Goal: Use online tool/utility: Utilize a website feature to perform a specific function

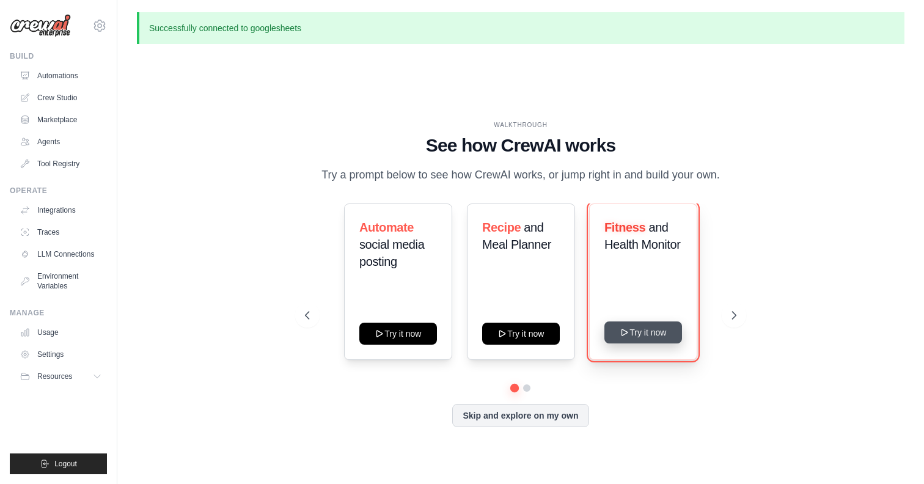
click at [652, 334] on button "Try it now" at bounding box center [643, 332] width 78 height 22
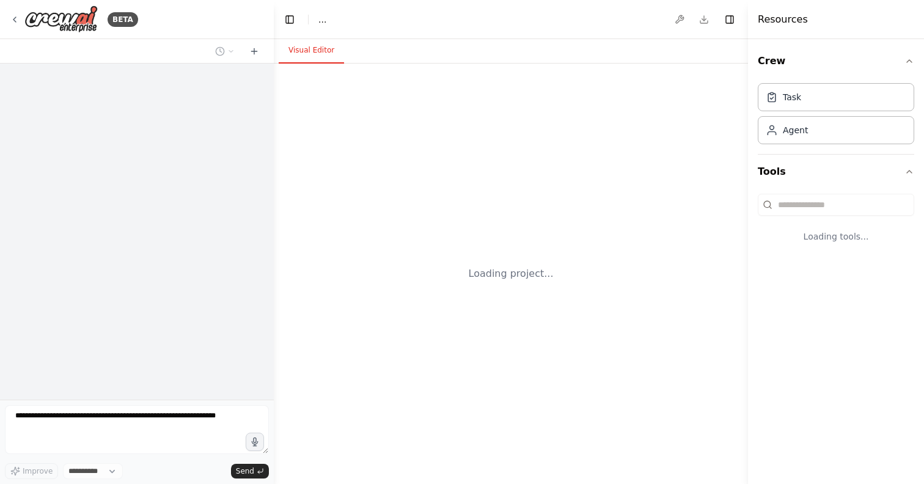
select select "****"
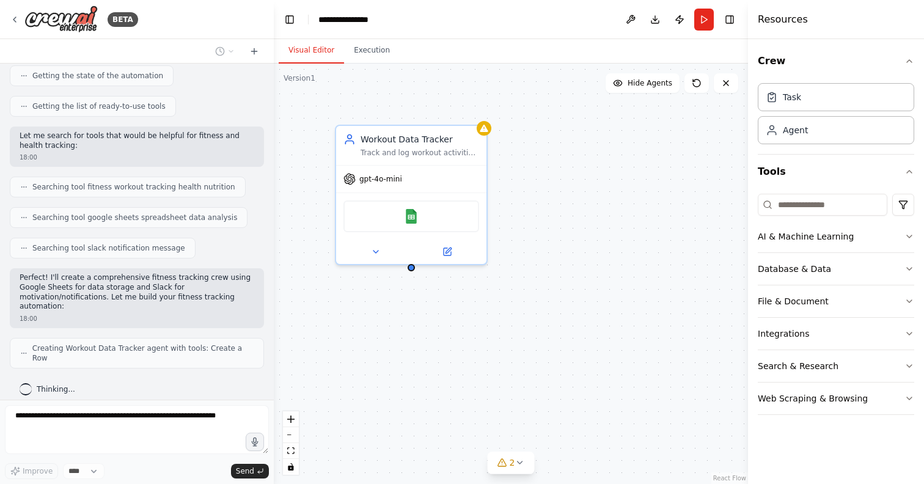
scroll to position [149, 0]
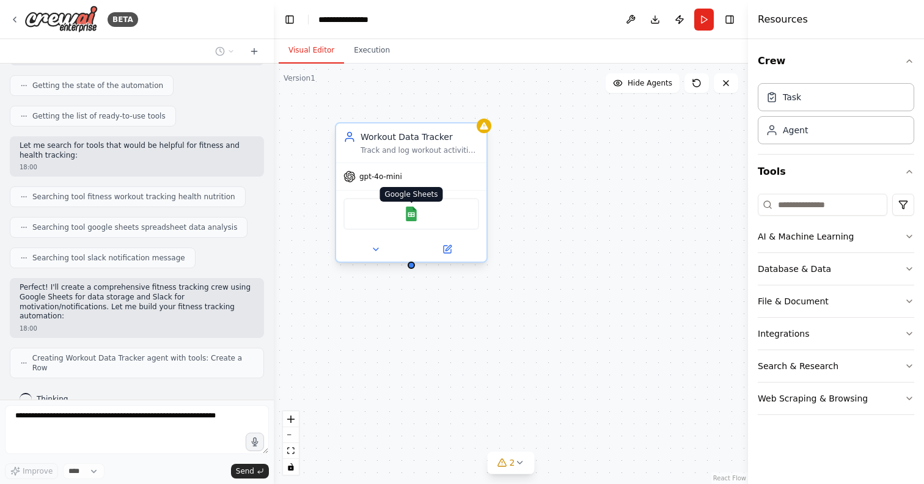
click at [409, 215] on img at bounding box center [411, 213] width 15 height 15
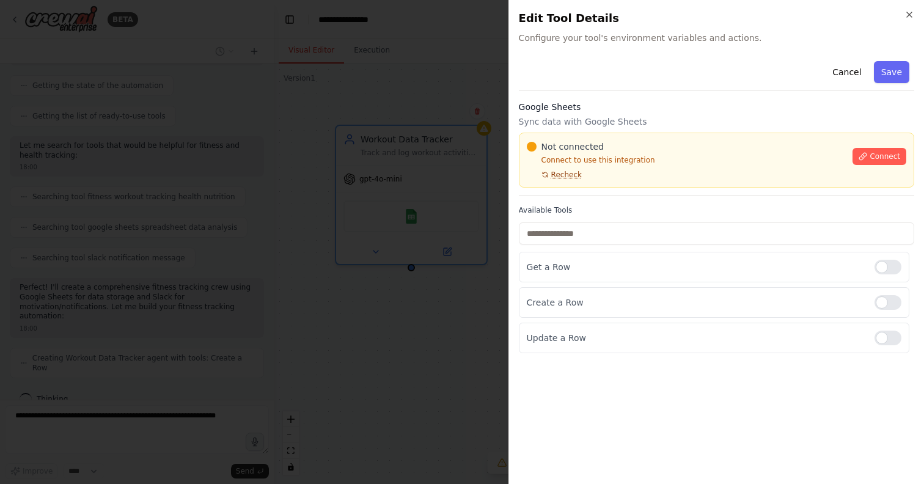
click at [567, 173] on span "Recheck" at bounding box center [566, 175] width 31 height 10
click at [888, 156] on span "Connect" at bounding box center [884, 157] width 31 height 10
click at [596, 145] on span "Not connected" at bounding box center [572, 147] width 62 height 12
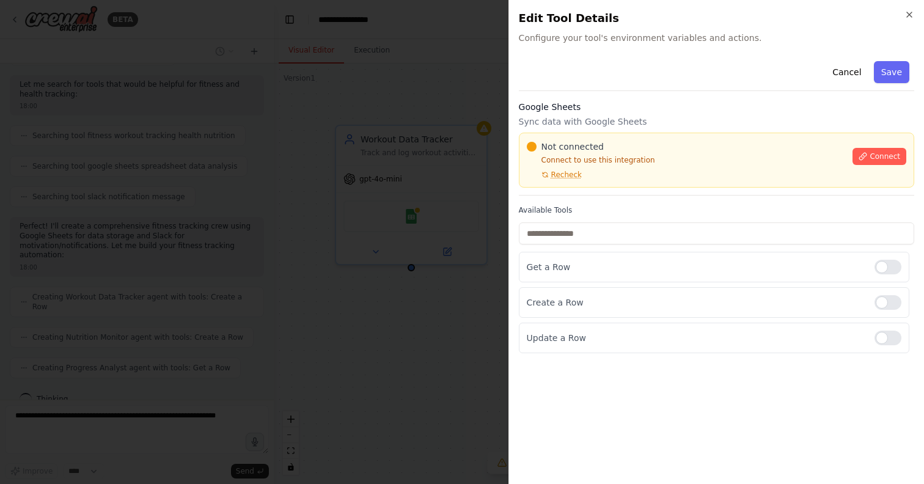
click at [592, 137] on div "Not connected Connect to use this integration Recheck Connect" at bounding box center [716, 160] width 395 height 55
click at [560, 133] on div "Not connected Connect to use this integration Recheck Connect" at bounding box center [716, 160] width 395 height 55
click at [531, 142] on div at bounding box center [532, 147] width 10 height 10
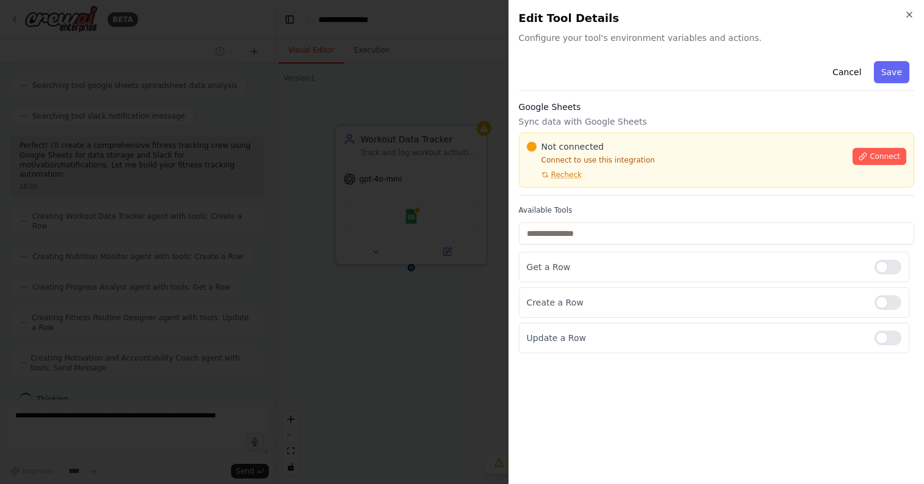
click at [549, 142] on span "Not connected" at bounding box center [572, 147] width 62 height 12
click at [549, 139] on div "Not connected Connect to use this integration Recheck Connect" at bounding box center [716, 160] width 395 height 55
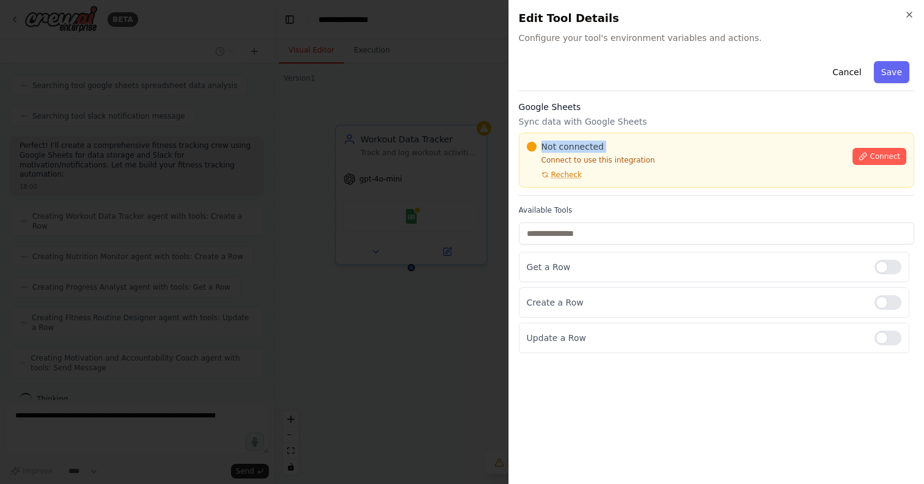
click at [549, 139] on div "Not connected Connect to use this integration Recheck Connect" at bounding box center [716, 160] width 395 height 55
click at [618, 142] on div "Not connected" at bounding box center [686, 147] width 319 height 12
click at [370, 191] on div at bounding box center [462, 242] width 924 height 484
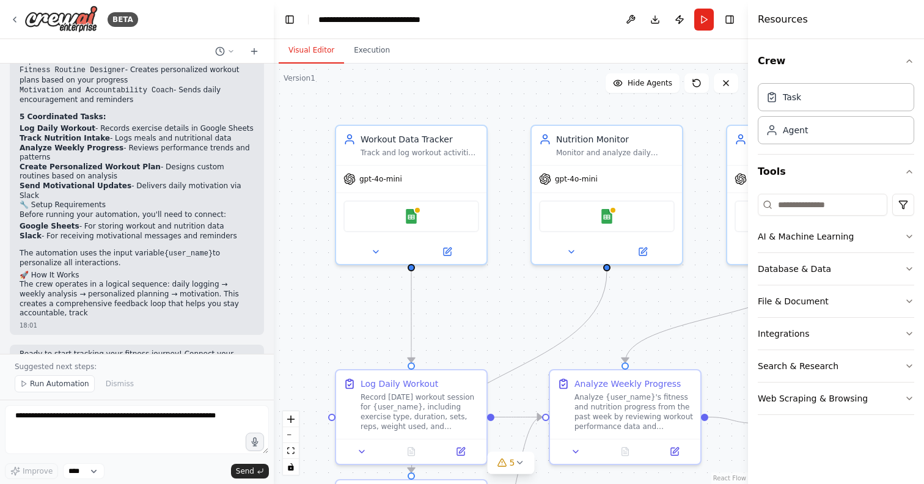
scroll to position [1034, 0]
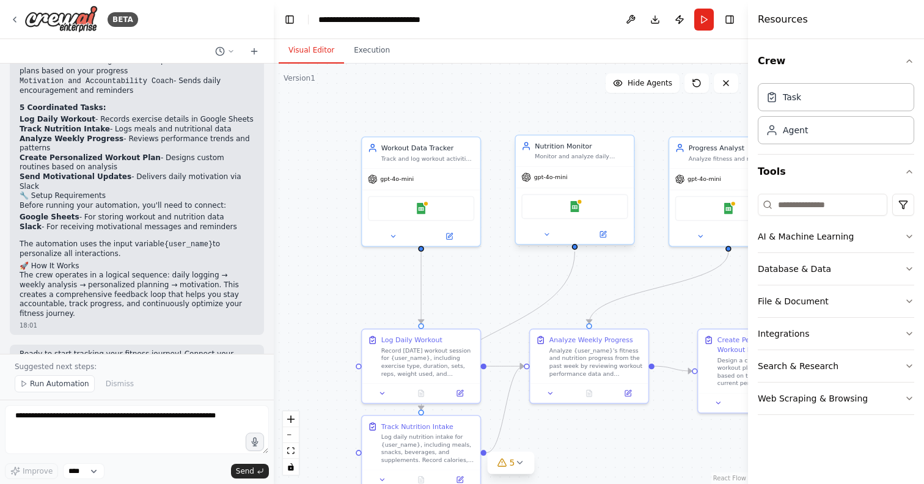
click at [567, 203] on div "Google Sheets" at bounding box center [574, 206] width 106 height 25
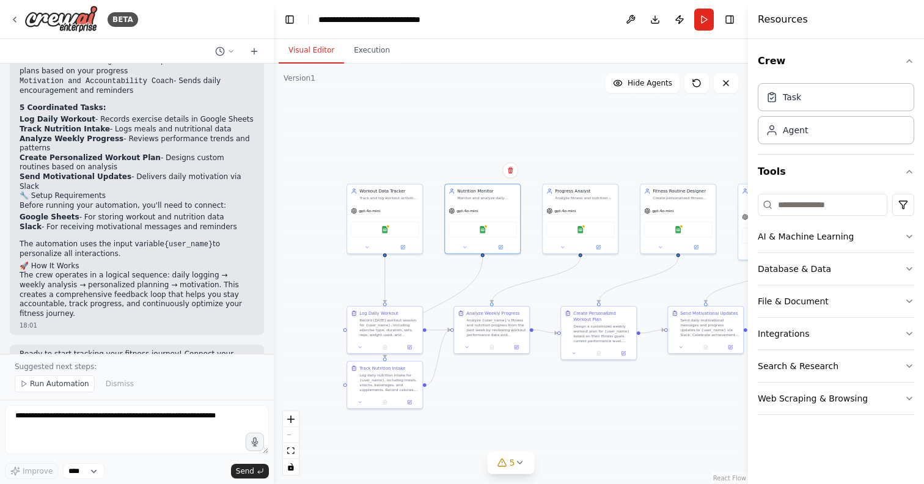
drag, startPoint x: 626, startPoint y: 272, endPoint x: 511, endPoint y: 279, distance: 115.1
click at [511, 279] on div ".deletable-edge-delete-btn { width: 20px; height: 20px; border: 0px solid #ffff…" at bounding box center [511, 274] width 474 height 420
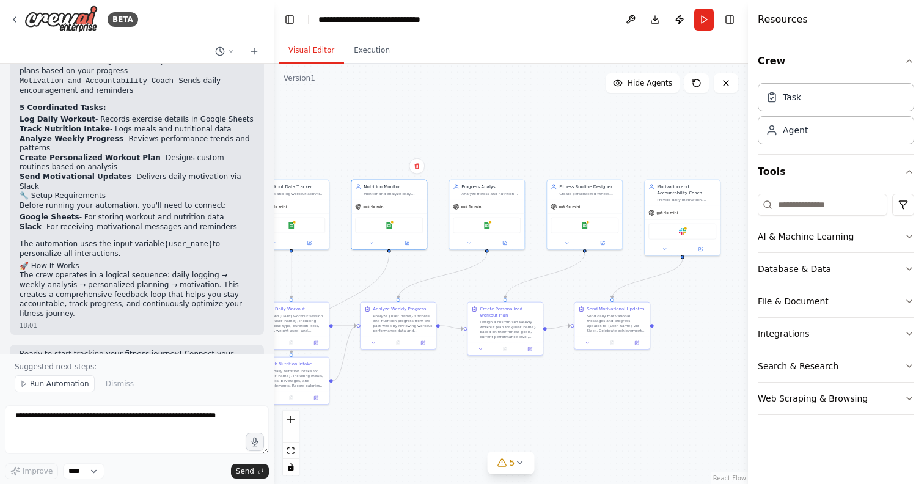
drag, startPoint x: 511, startPoint y: 279, endPoint x: 418, endPoint y: 276, distance: 93.5
click at [418, 276] on div ".deletable-edge-delete-btn { width: 20px; height: 20px; border: 0px solid #ffff…" at bounding box center [511, 274] width 474 height 420
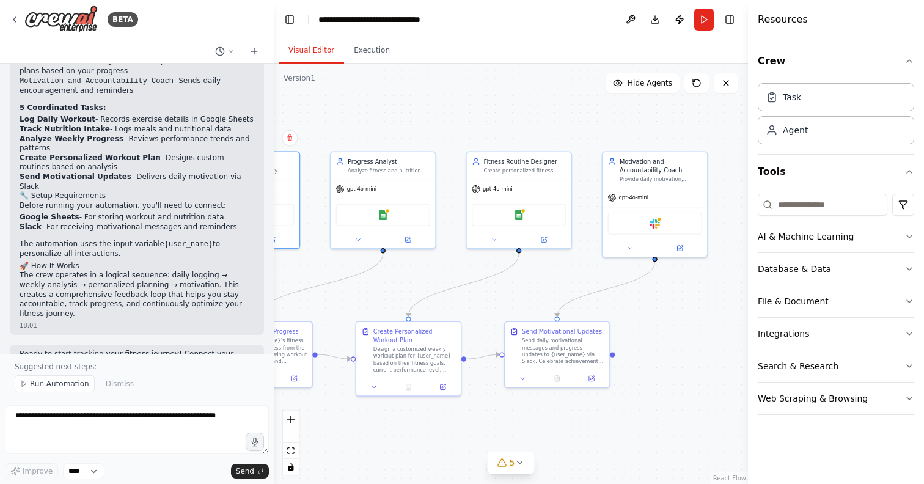
drag, startPoint x: 687, startPoint y: 257, endPoint x: 548, endPoint y: 260, distance: 139.3
click at [548, 260] on div ".deletable-edge-delete-btn { width: 20px; height: 20px; border: 0px solid #ffff…" at bounding box center [511, 274] width 474 height 420
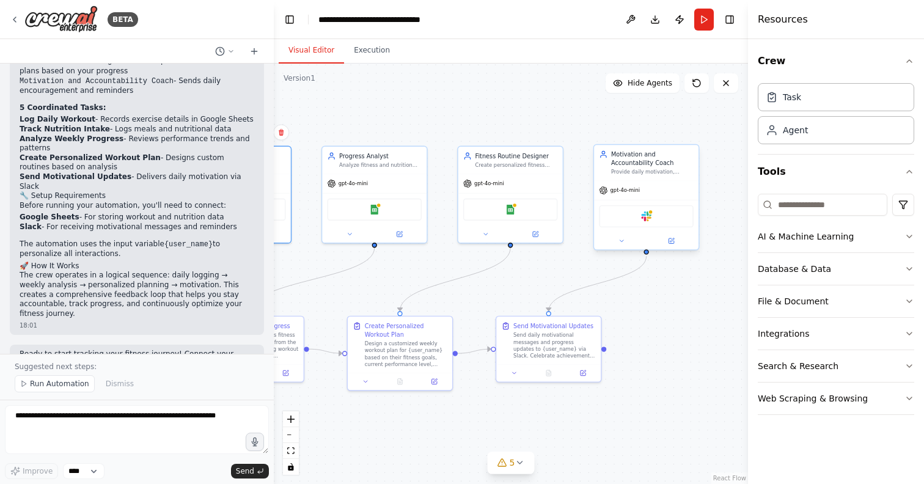
click at [633, 221] on div "Slack" at bounding box center [646, 216] width 94 height 22
click at [646, 217] on img at bounding box center [646, 216] width 10 height 10
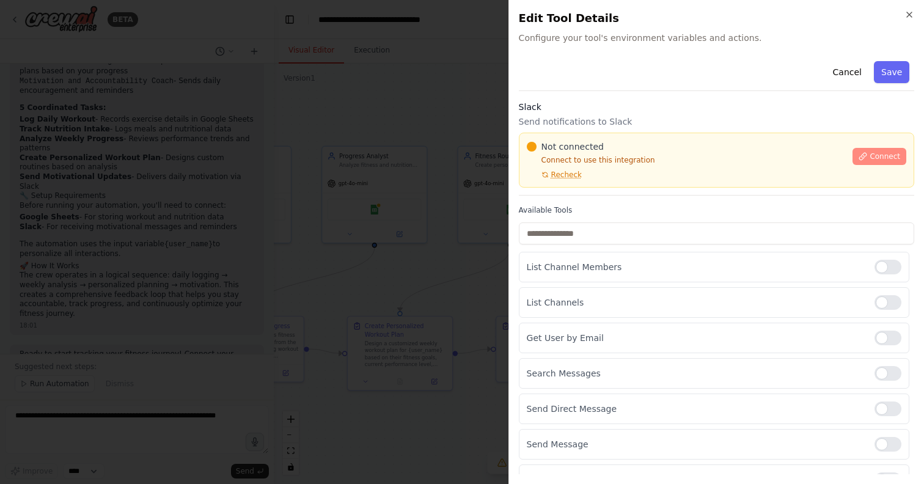
click at [874, 156] on span "Connect" at bounding box center [884, 157] width 31 height 10
click at [674, 120] on p "Send notifications to Slack" at bounding box center [716, 121] width 395 height 12
click at [676, 120] on p "Send notifications to Slack" at bounding box center [716, 121] width 395 height 12
